Goal: Task Accomplishment & Management: Use online tool/utility

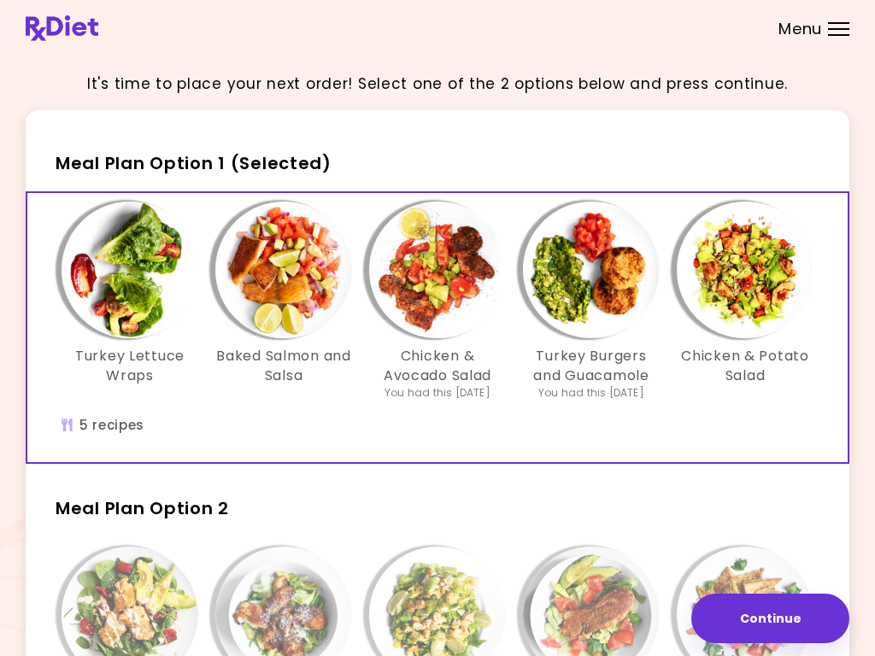
click at [270, 279] on img "Info - Baked Salmon and Salsa - Meal Plan Option 1 (Selected)" at bounding box center [283, 270] width 137 height 137
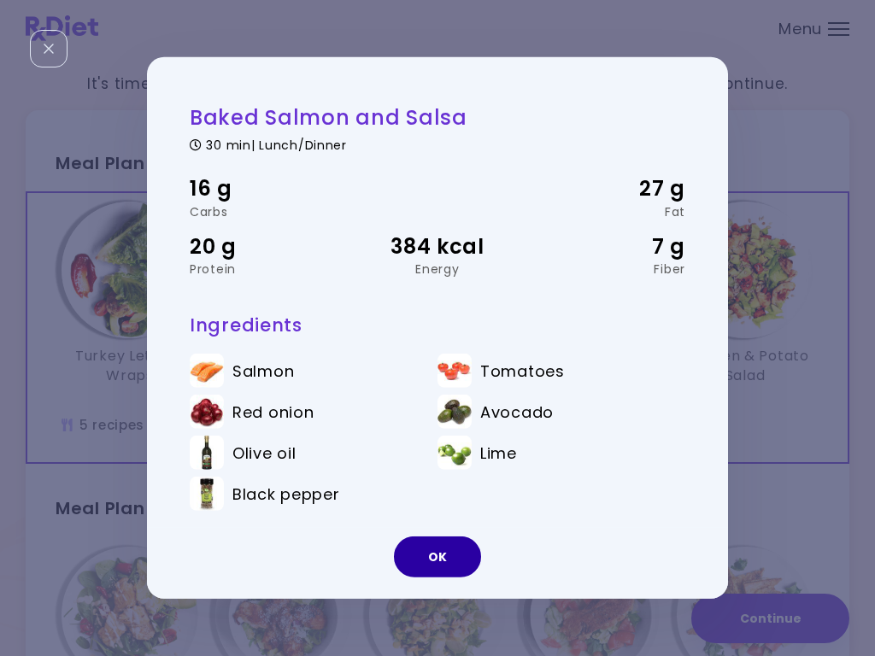
click at [457, 556] on button "OK" at bounding box center [437, 556] width 87 height 41
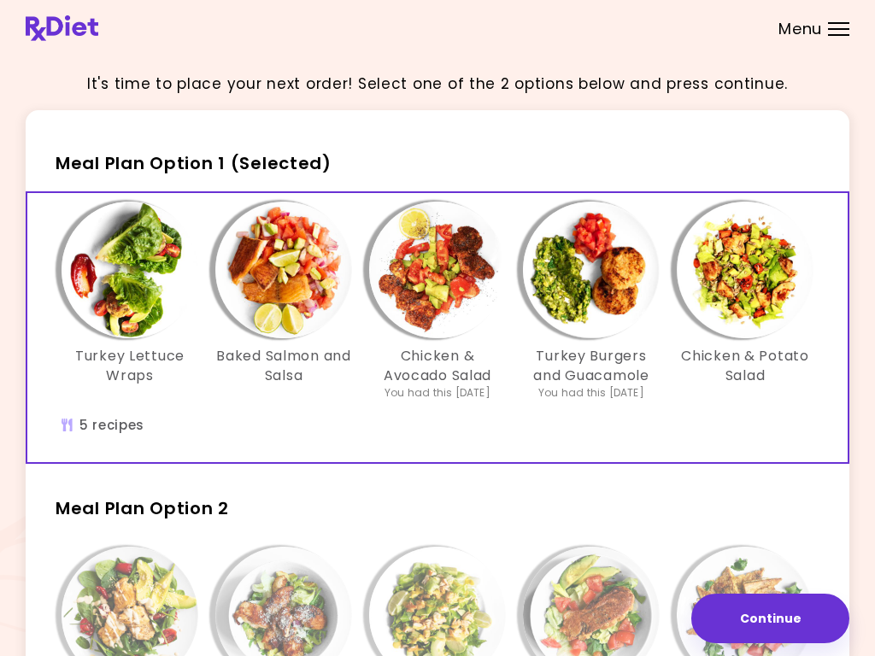
click at [442, 296] on img "Info - Chicken & Avocado Salad - Meal Plan Option 1 (Selected)" at bounding box center [437, 270] width 137 height 137
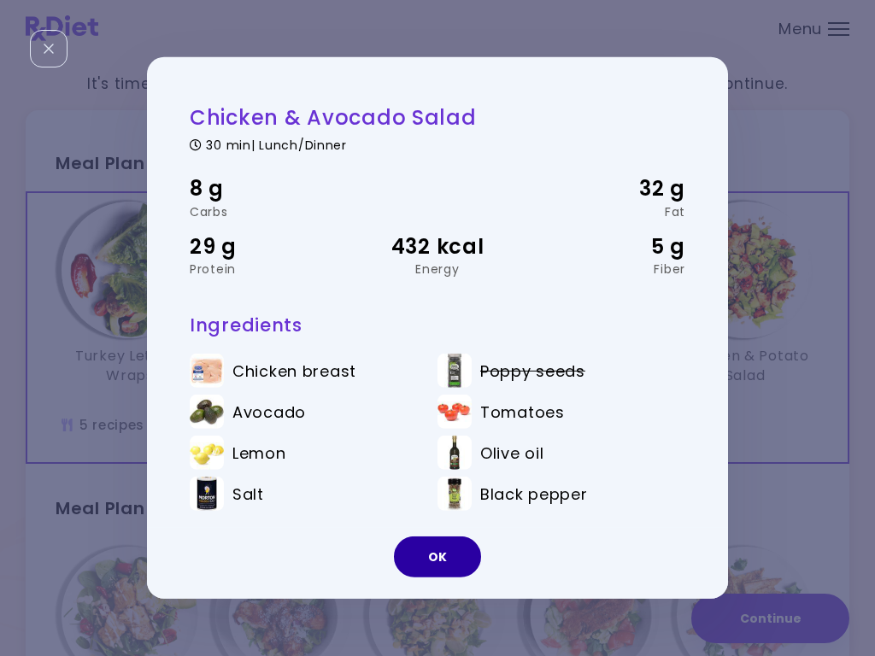
click at [443, 559] on button "OK" at bounding box center [437, 556] width 87 height 41
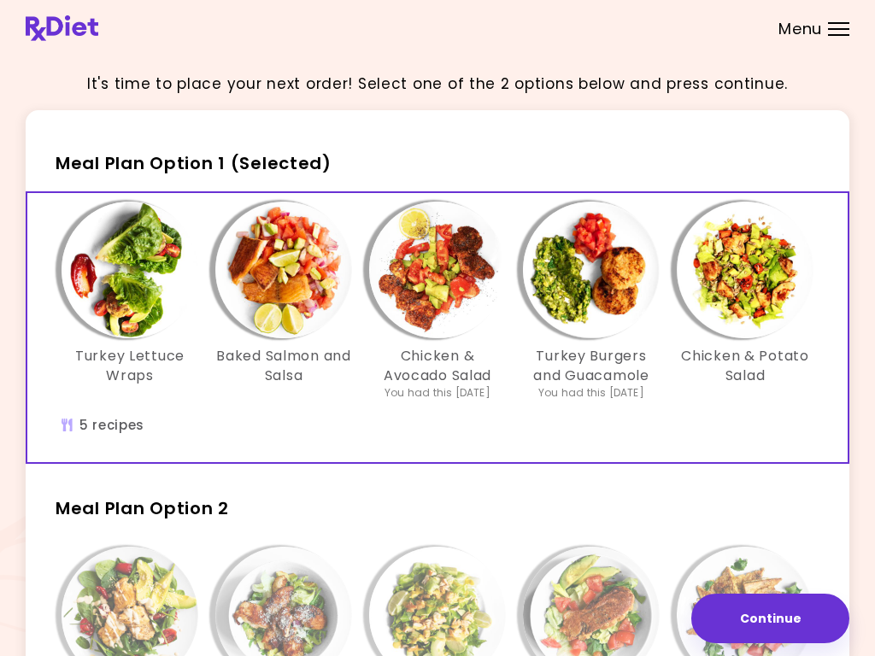
click at [122, 308] on img "Info - Turkey Lettuce Wraps - Meal Plan Option 1 (Selected)" at bounding box center [129, 270] width 137 height 137
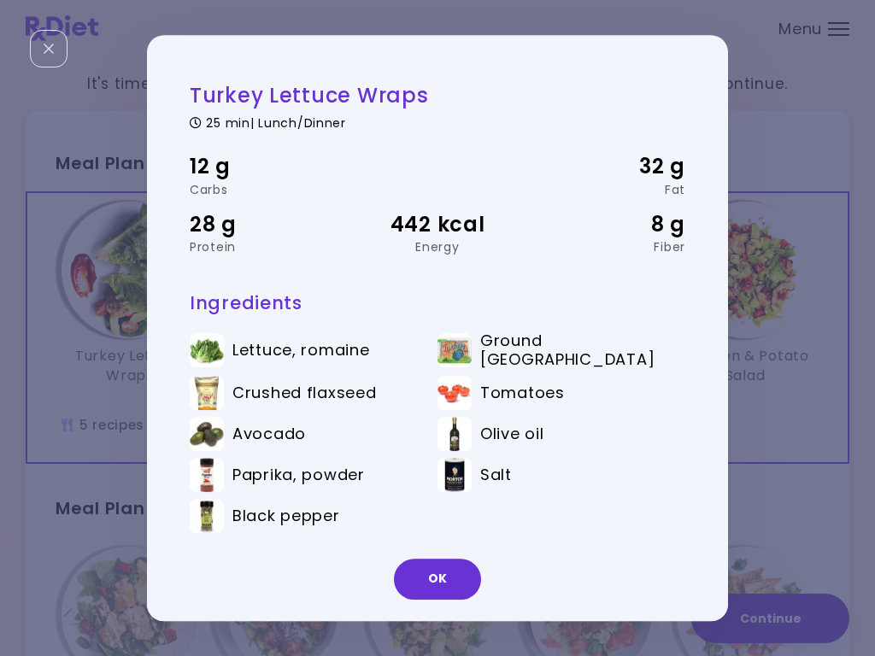
click at [438, 587] on button "OK" at bounding box center [437, 579] width 87 height 41
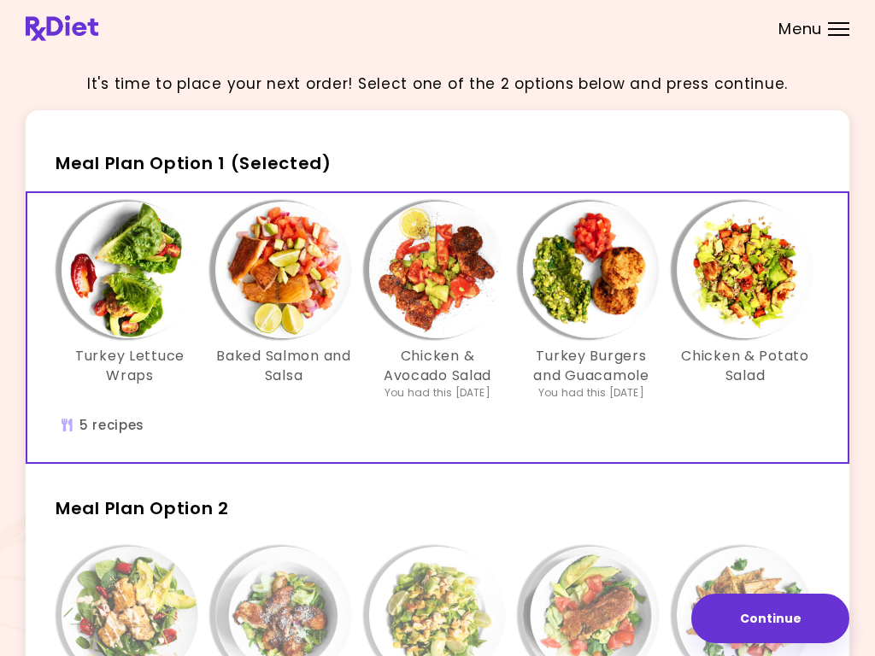
click at [746, 274] on img "Info - Chicken & Potato Salad - Meal Plan Option 1 (Selected)" at bounding box center [744, 270] width 137 height 137
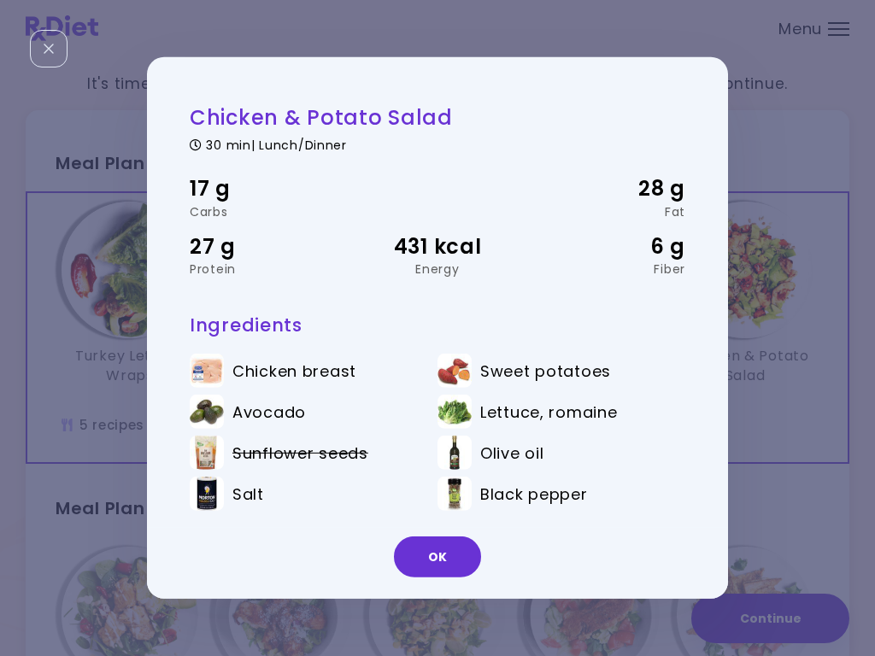
click at [442, 556] on button "OK" at bounding box center [437, 556] width 87 height 41
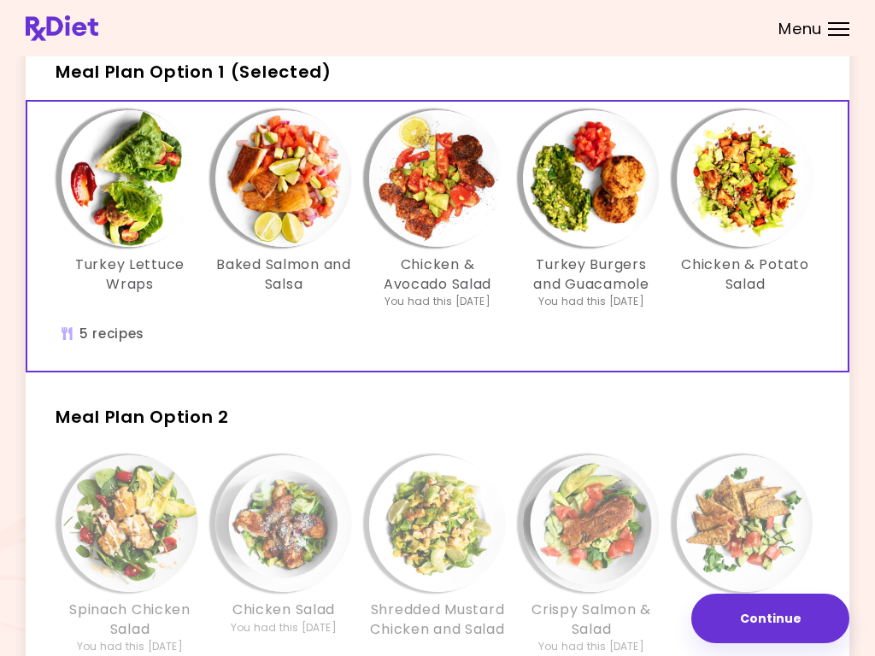
scroll to position [85, 0]
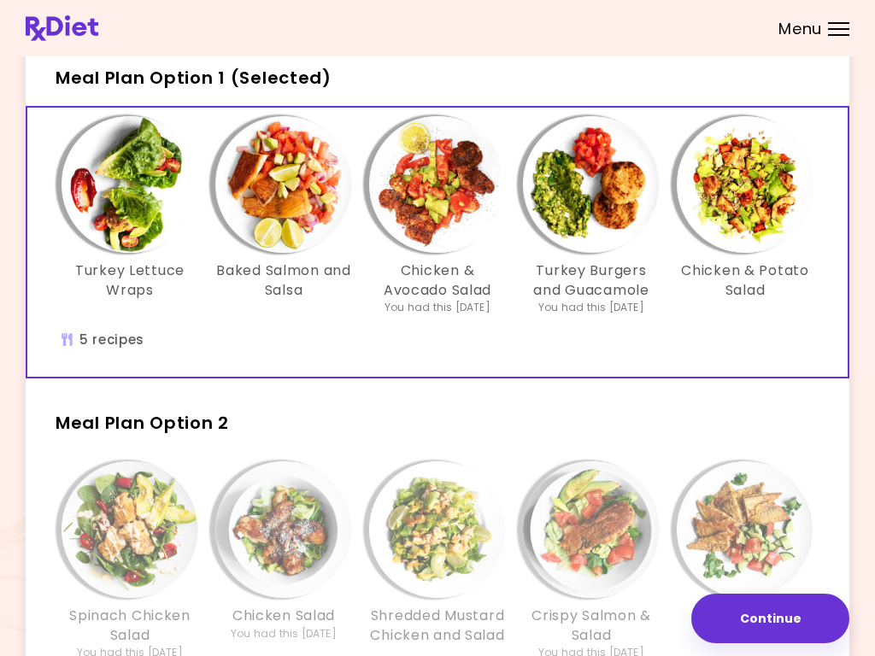
click at [752, 204] on img "Info - Chicken & Potato Salad - Meal Plan Option 1 (Selected)" at bounding box center [744, 184] width 137 height 137
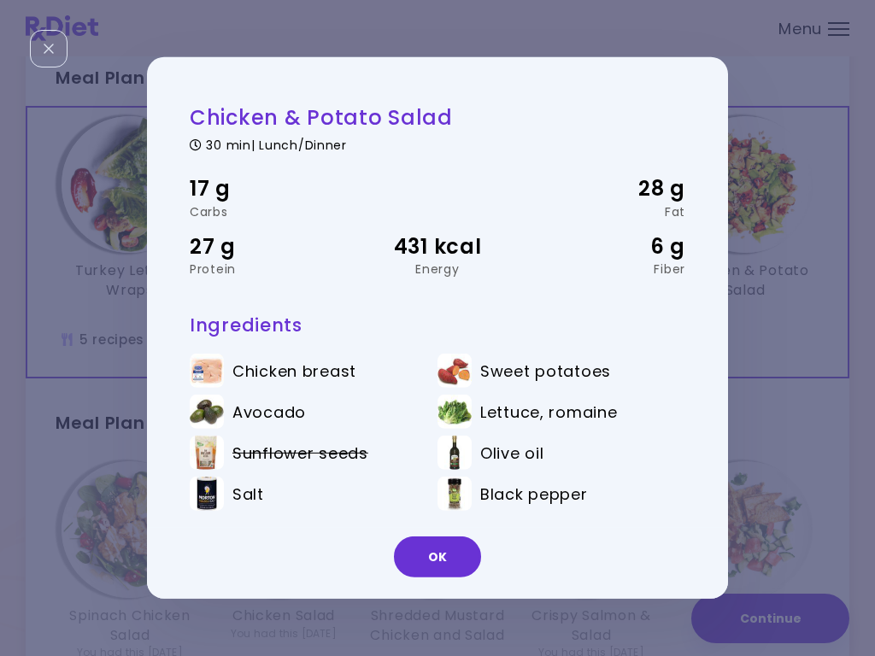
click at [441, 565] on button "OK" at bounding box center [437, 556] width 87 height 41
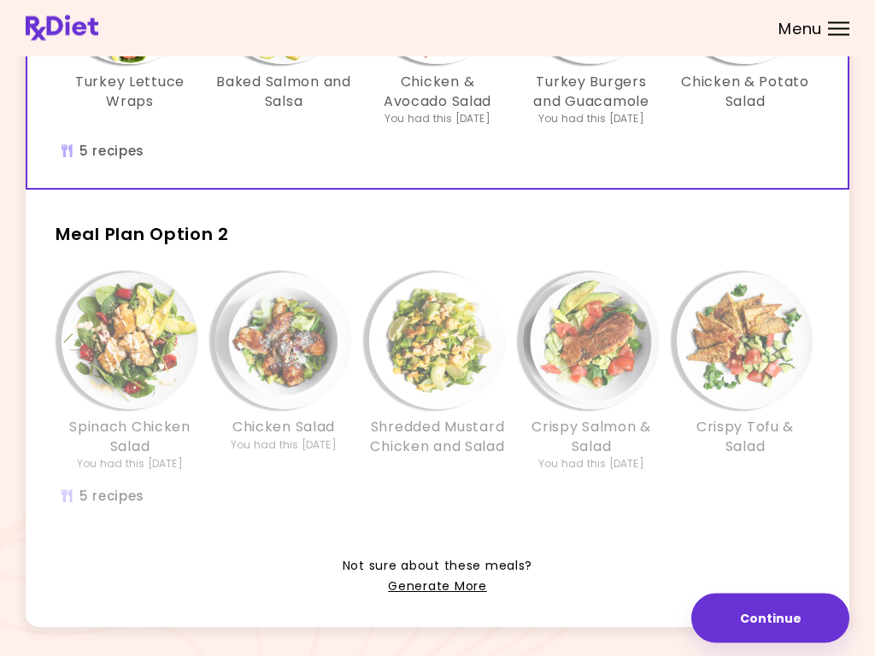
scroll to position [274, 0]
click at [454, 583] on link "Generate More" at bounding box center [437, 587] width 98 height 20
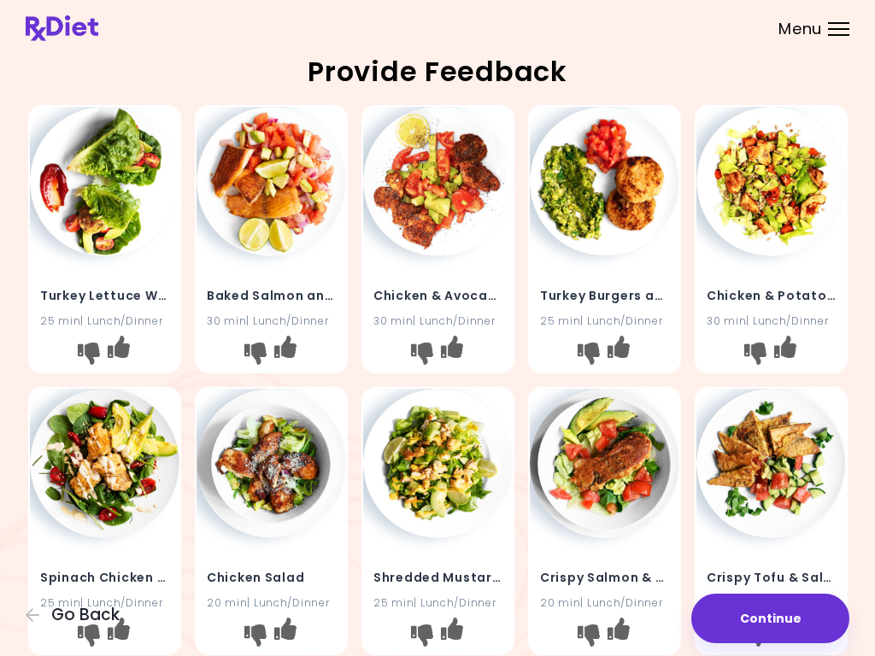
click at [795, 351] on icon "I like this recipe" at bounding box center [784, 347] width 22 height 22
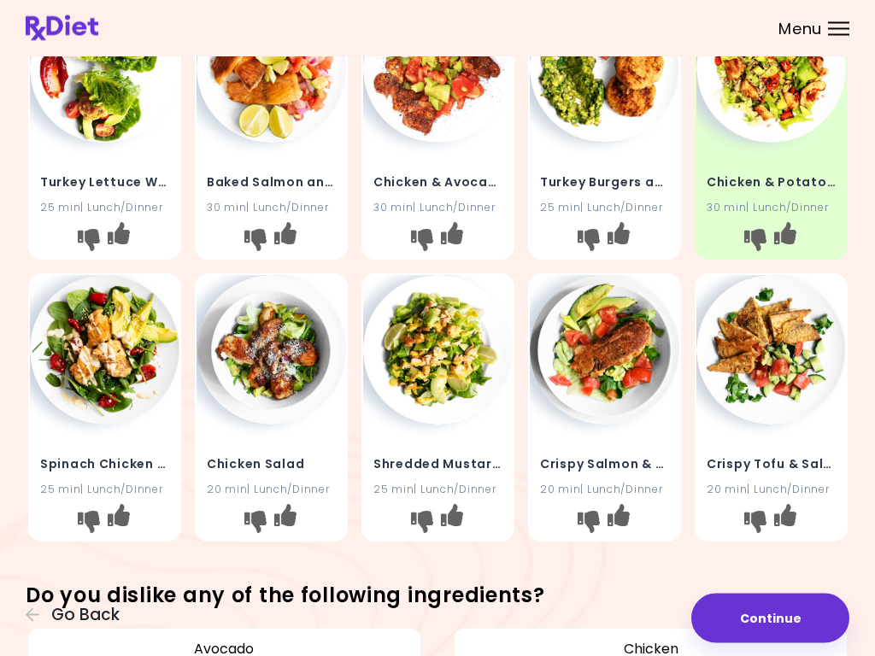
scroll to position [112, 0]
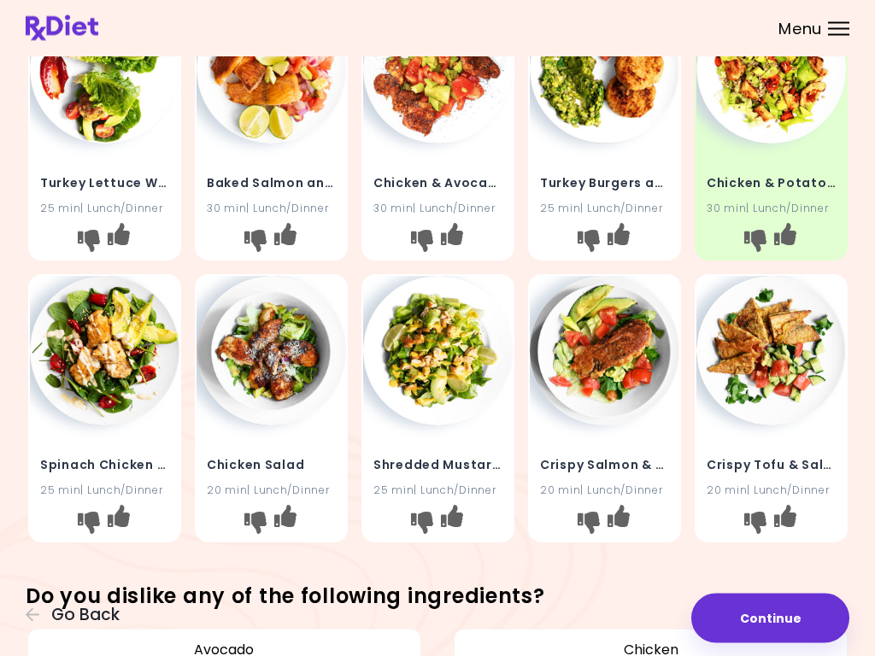
click at [129, 512] on icon "I like this recipe" at bounding box center [118, 516] width 22 height 22
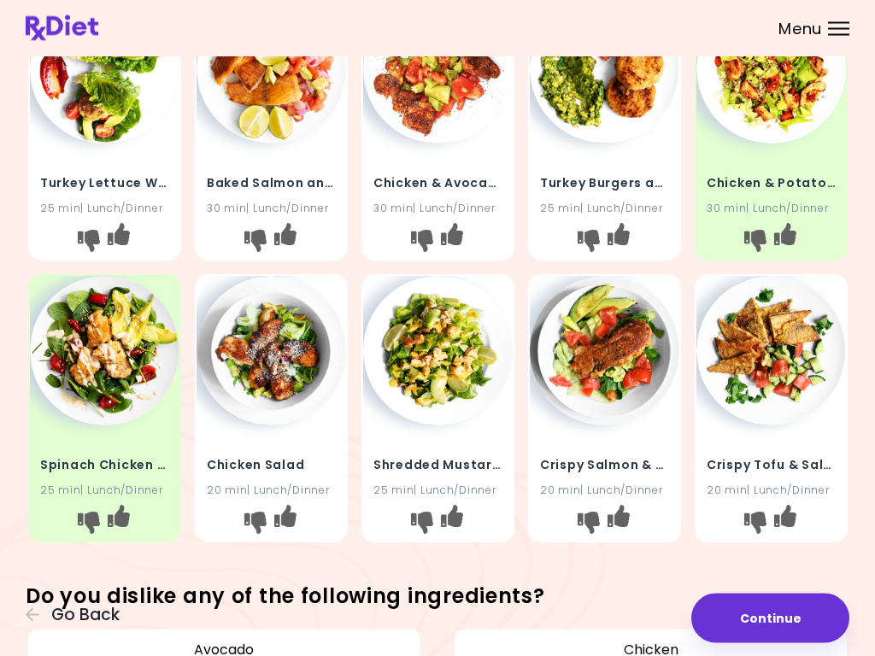
click at [414, 514] on icon "I don't like this recipe" at bounding box center [421, 523] width 22 height 22
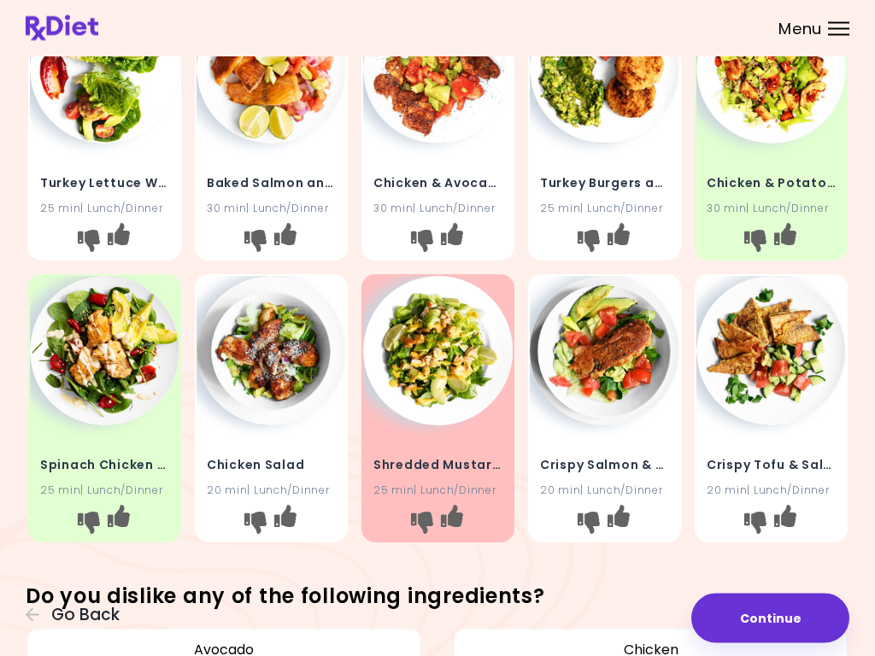
click at [752, 521] on icon "I don't like this recipe" at bounding box center [754, 523] width 22 height 22
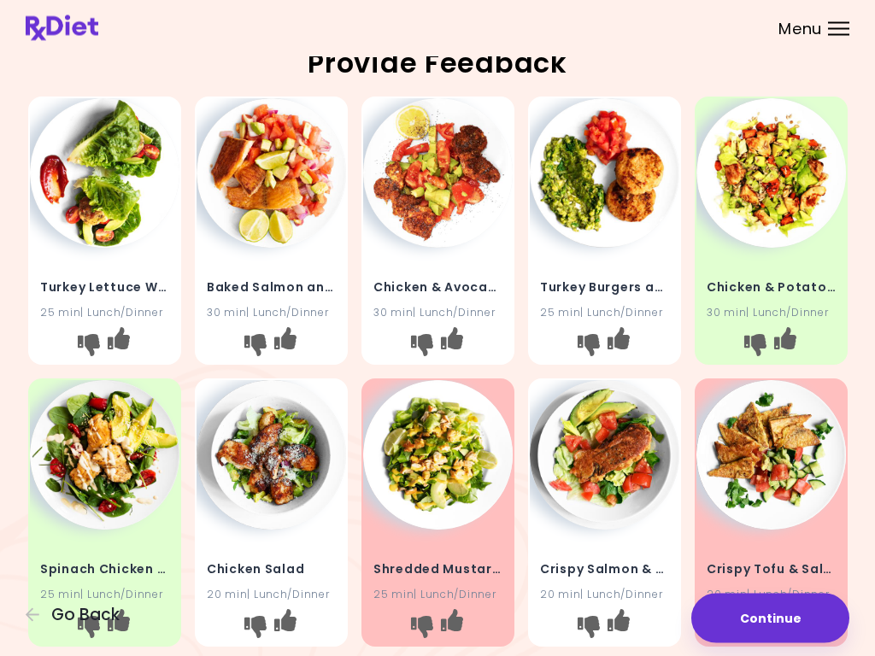
scroll to position [0, 0]
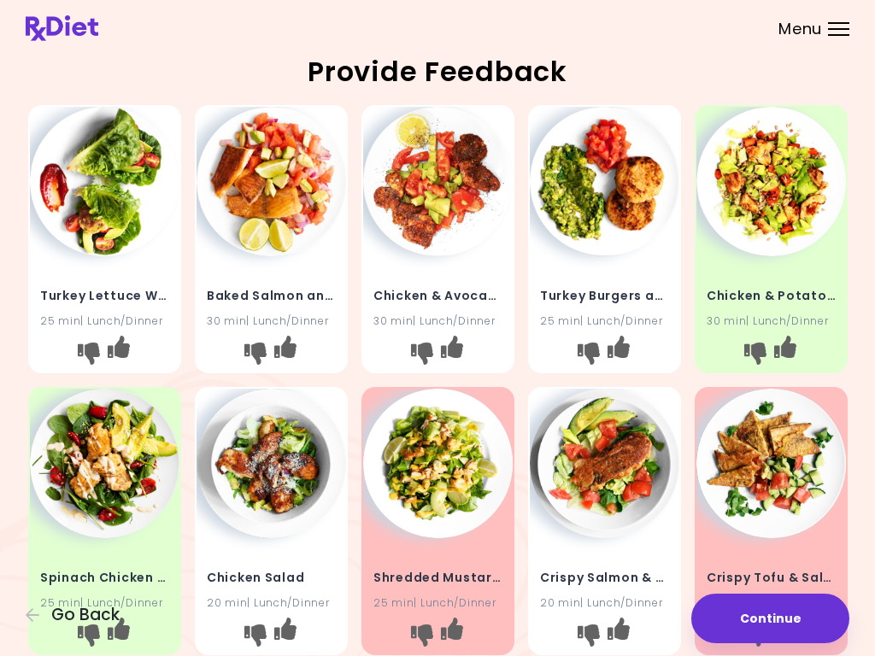
click at [296, 346] on icon "I like this recipe" at bounding box center [284, 347] width 22 height 22
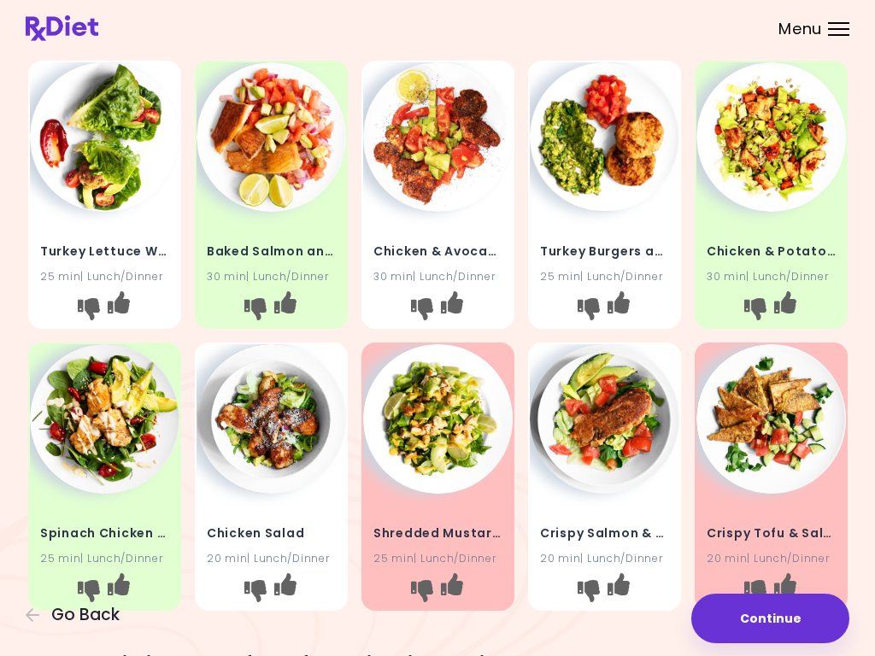
scroll to position [42, 0]
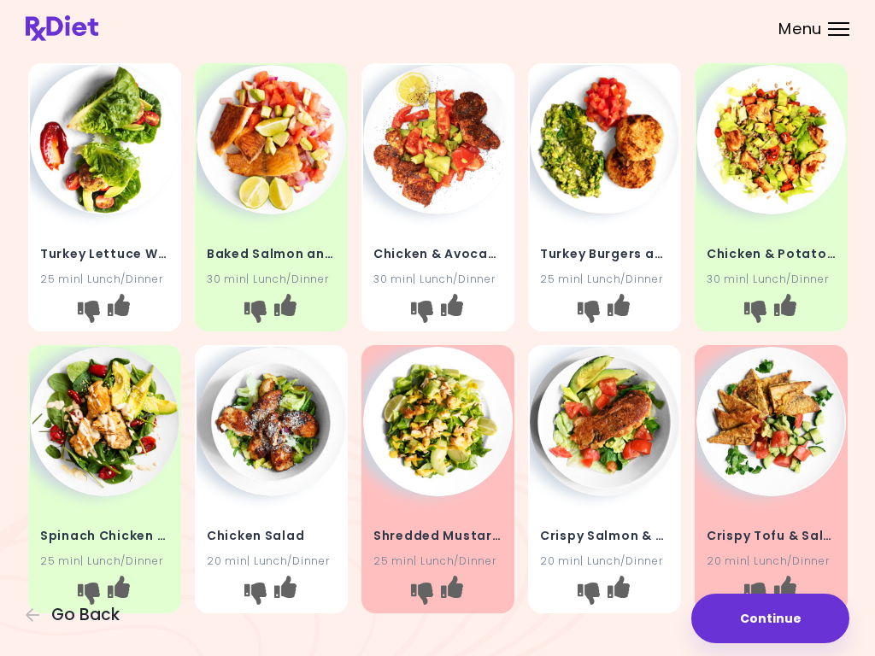
click at [629, 313] on icon "I like this recipe" at bounding box center [617, 305] width 22 height 22
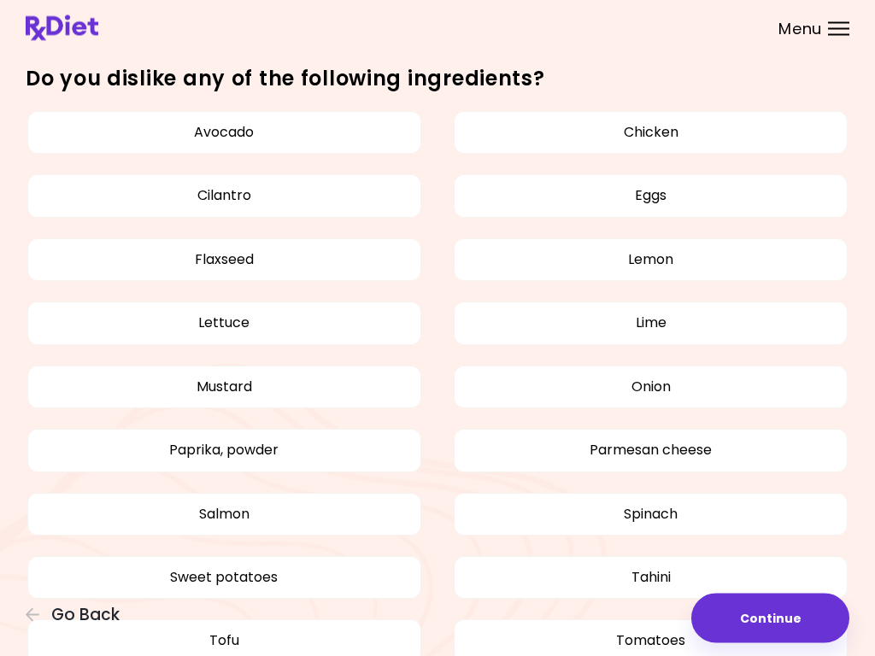
scroll to position [630, 0]
click at [279, 258] on button "Flaxseed" at bounding box center [224, 259] width 394 height 43
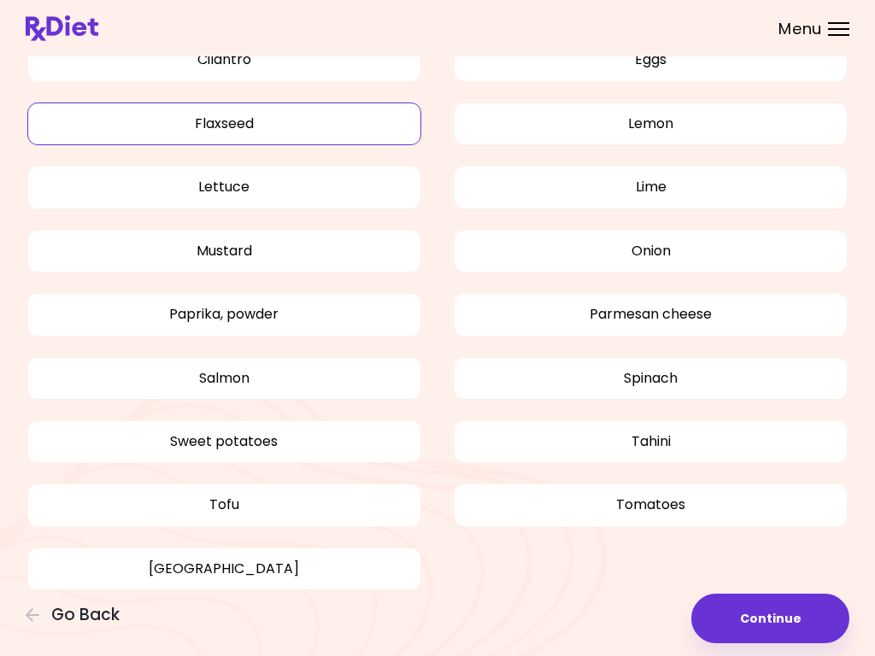
scroll to position [783, 0]
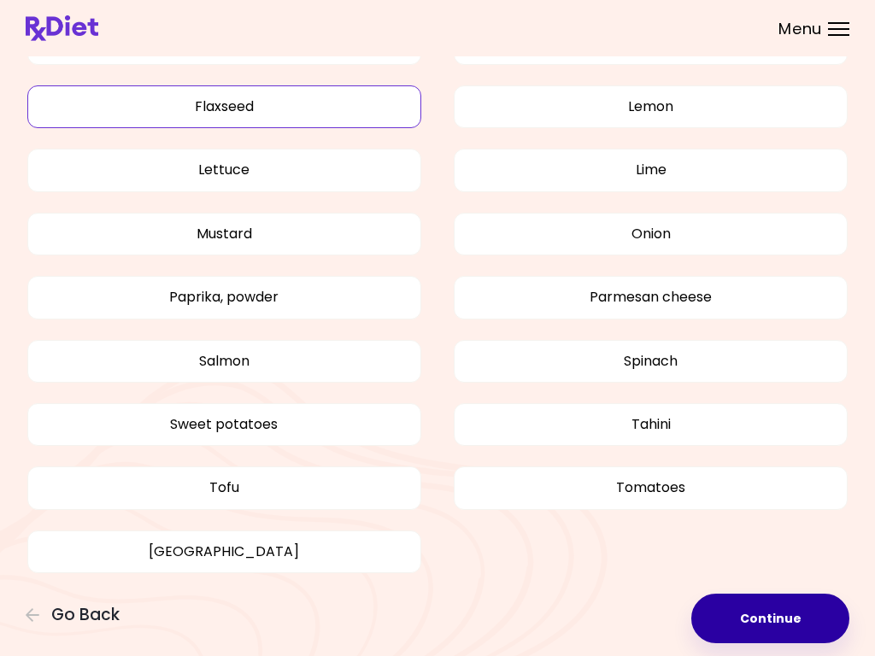
click at [758, 627] on button "Continue" at bounding box center [770, 619] width 158 height 50
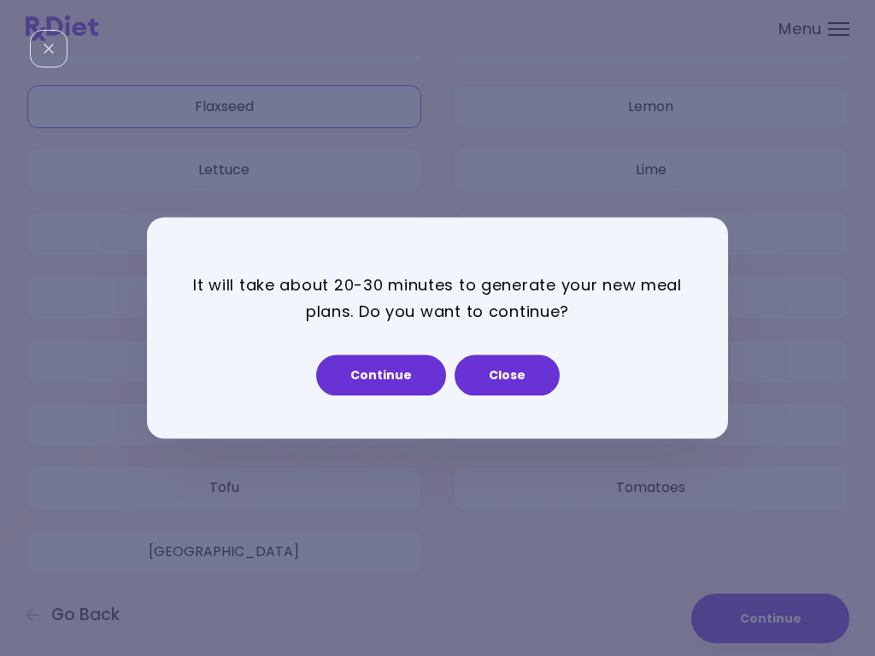
click at [388, 374] on button "Continue" at bounding box center [381, 375] width 130 height 41
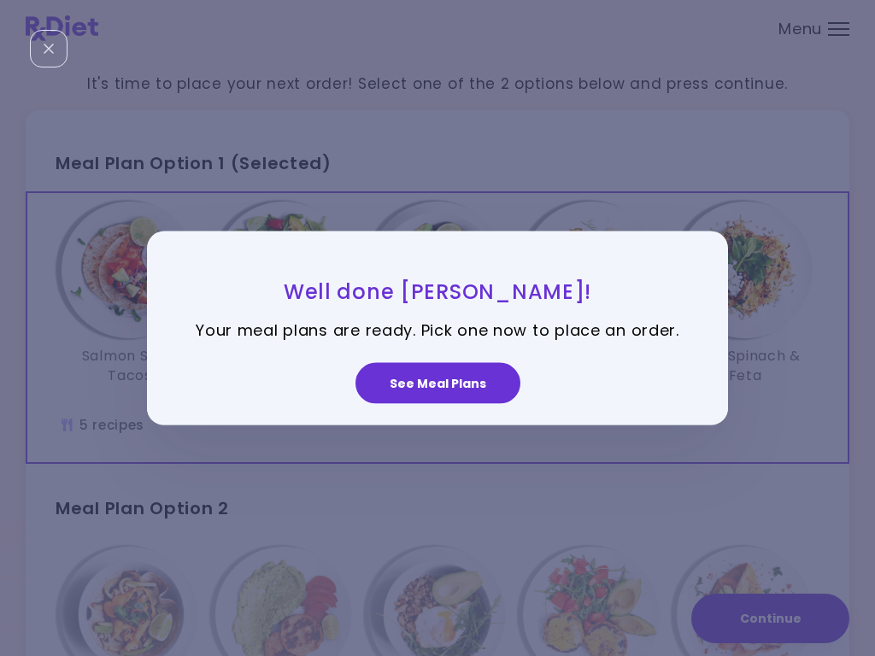
click at [454, 385] on button "See Meal Plans" at bounding box center [437, 382] width 165 height 41
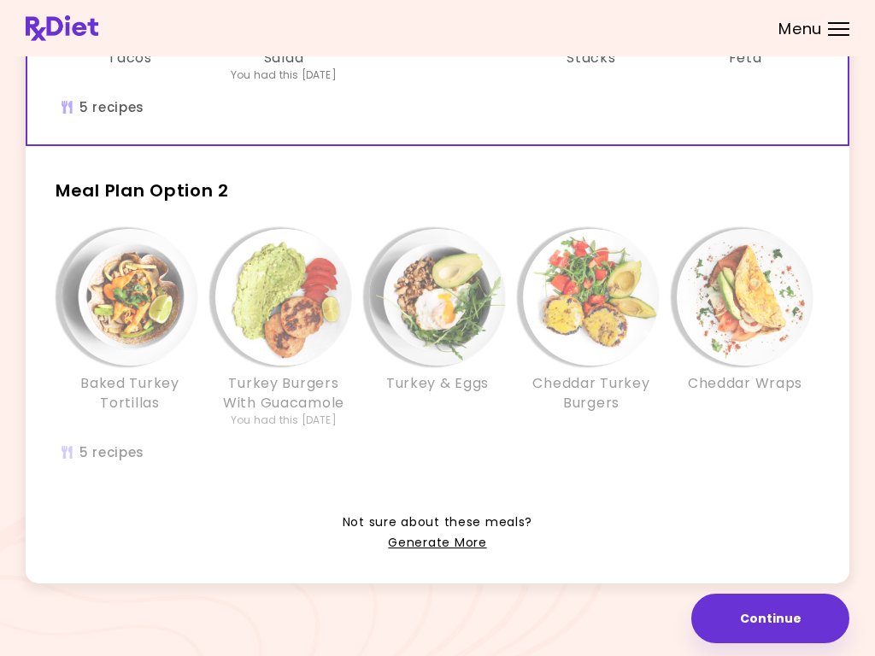
scroll to position [319, 0]
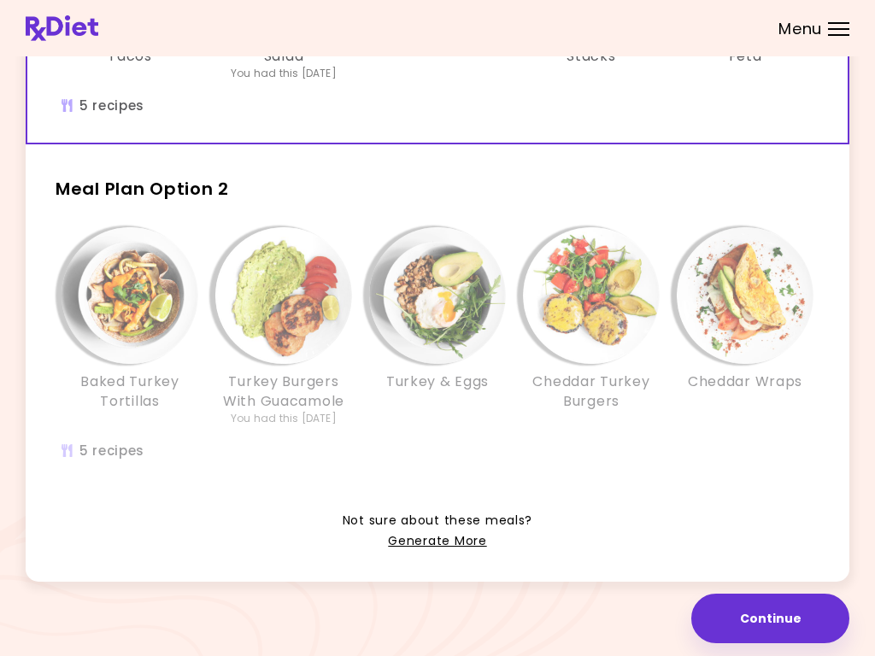
click at [446, 542] on link "Generate More" at bounding box center [437, 541] width 98 height 20
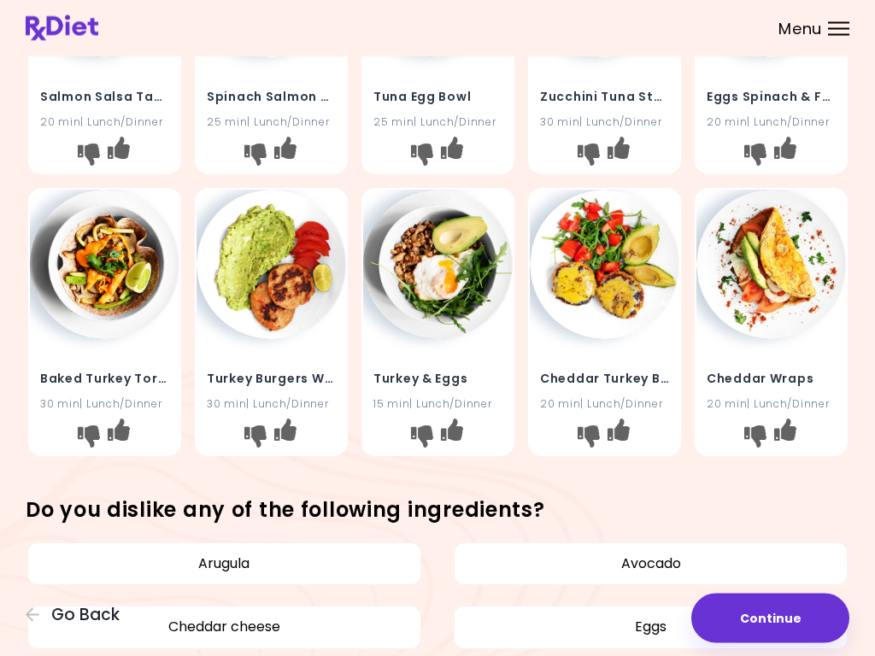
scroll to position [197, 0]
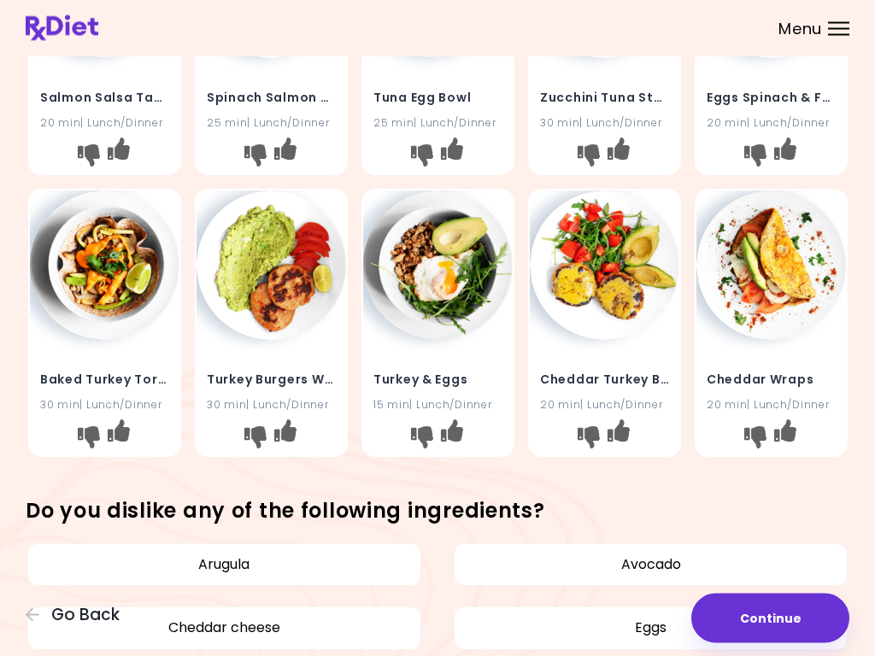
click at [296, 431] on icon "I like this recipe" at bounding box center [284, 430] width 22 height 22
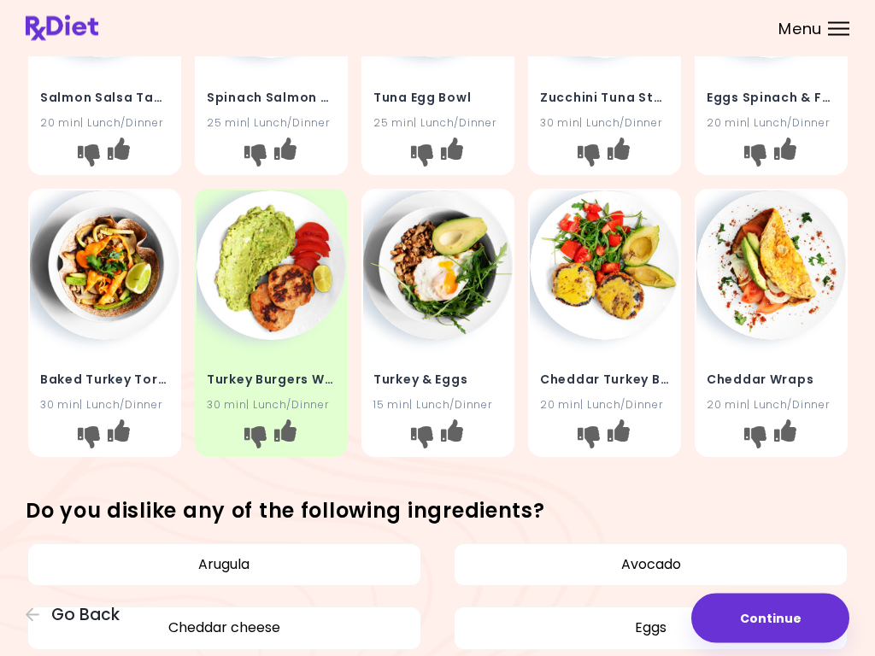
click at [422, 431] on icon "I don't like this recipe" at bounding box center [421, 437] width 22 height 22
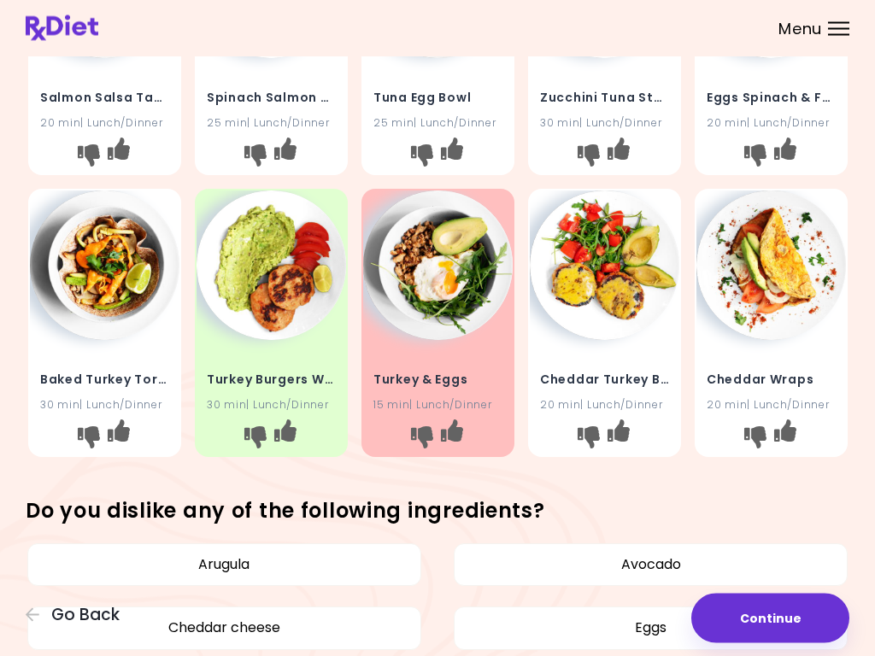
click at [629, 433] on icon "I like this recipe" at bounding box center [617, 430] width 22 height 22
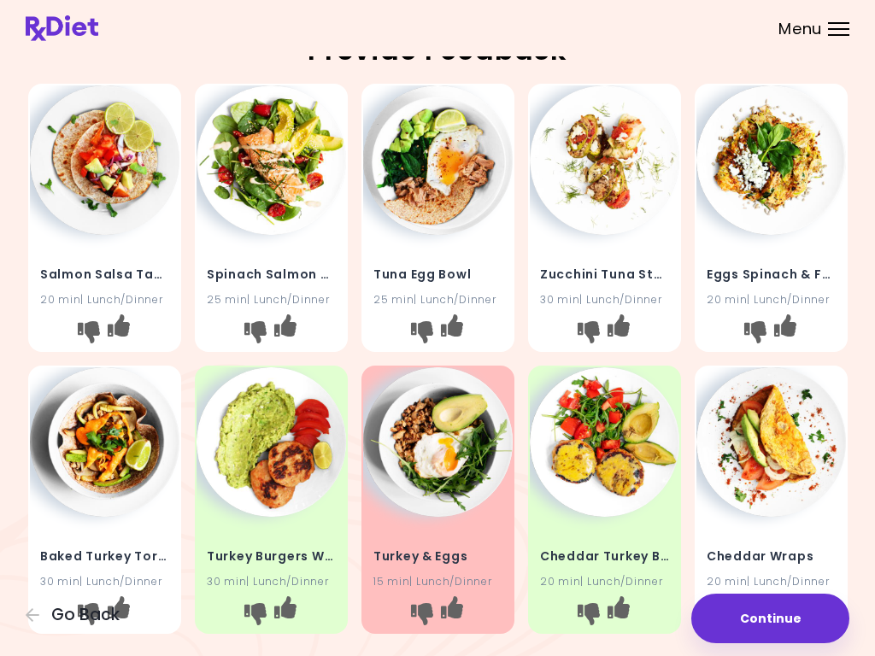
scroll to position [0, 0]
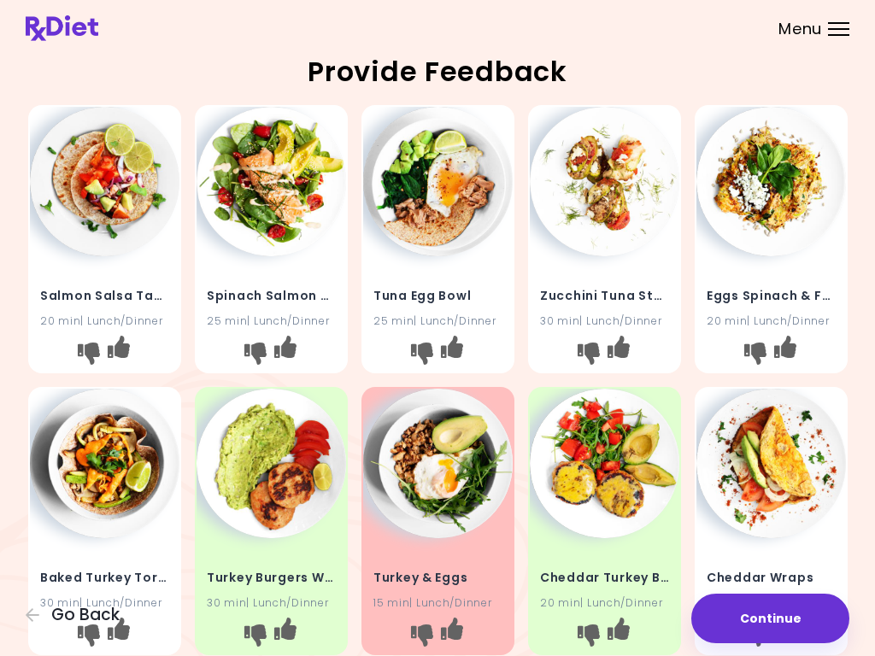
click at [296, 342] on icon "I like this recipe" at bounding box center [284, 347] width 22 height 22
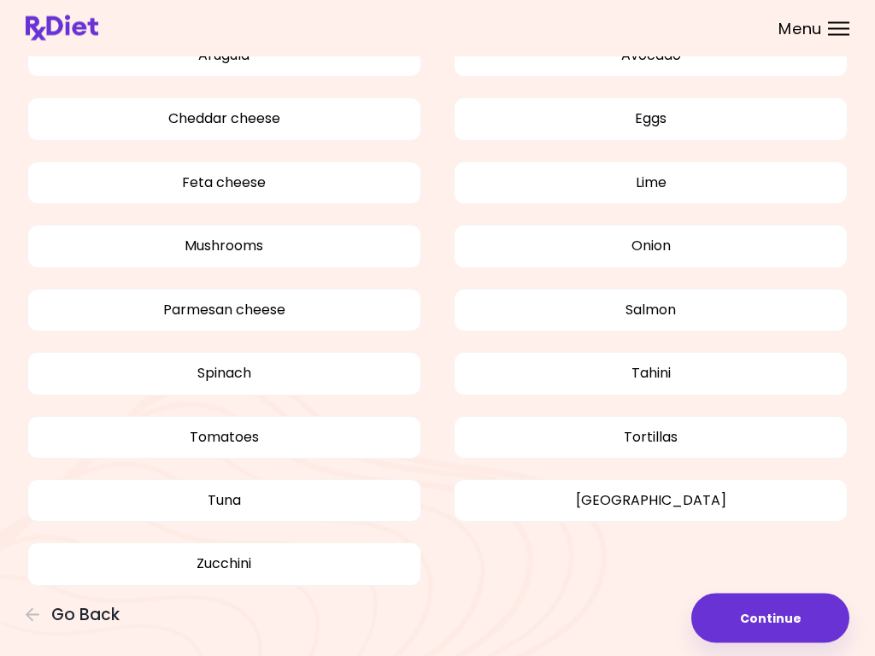
scroll to position [720, 0]
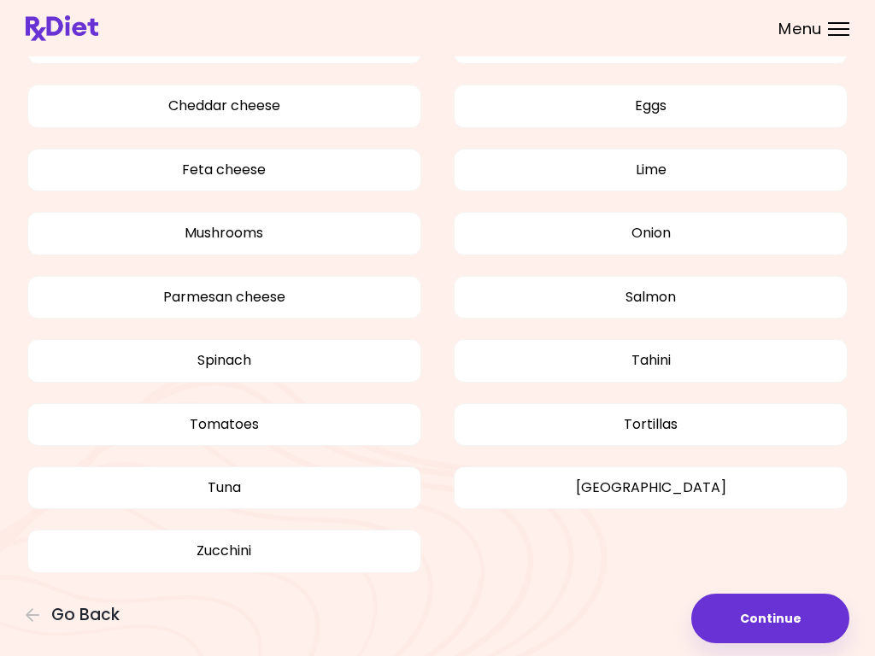
click at [760, 627] on button "Continue" at bounding box center [770, 619] width 158 height 50
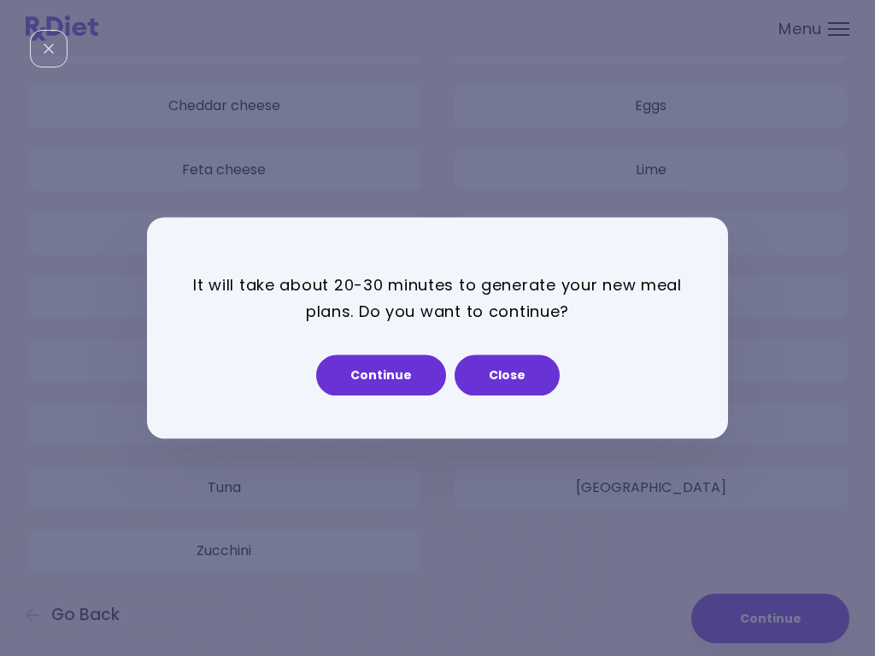
click at [393, 381] on button "Continue" at bounding box center [381, 375] width 130 height 41
